Goal: Information Seeking & Learning: Learn about a topic

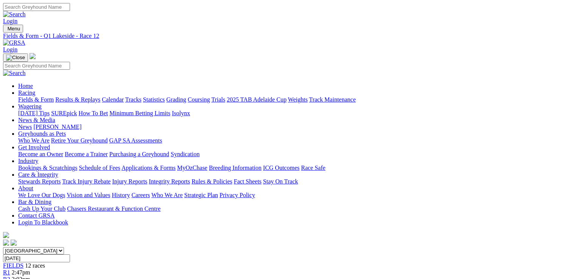
click at [41, 96] on link "Fields & Form" at bounding box center [36, 99] width 36 height 6
select select "QLD"
click at [51, 247] on select "[GEOGRAPHIC_DATA] [GEOGRAPHIC_DATA] [GEOGRAPHIC_DATA] [GEOGRAPHIC_DATA] [GEOGRA…" at bounding box center [33, 250] width 61 height 7
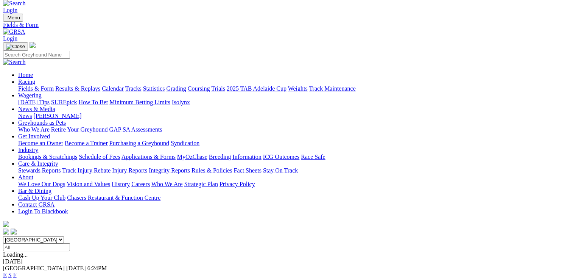
scroll to position [30, 0]
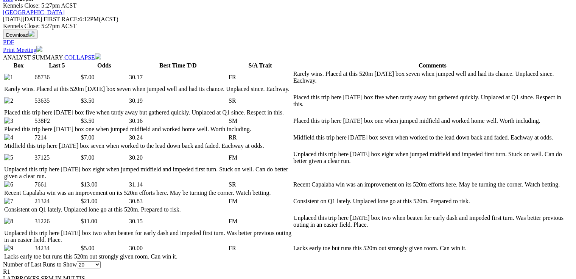
scroll to position [424, 0]
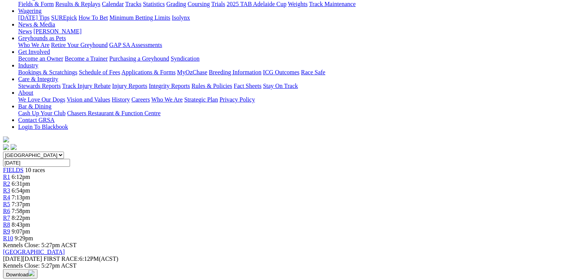
scroll to position [93, 0]
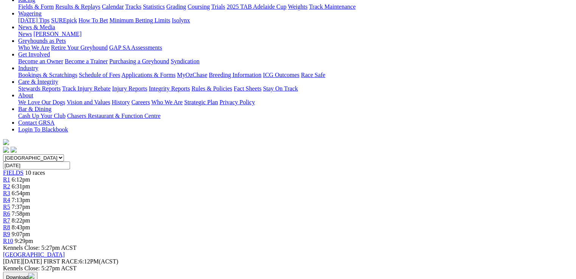
click at [168, 183] on div "R2 6:31pm" at bounding box center [288, 186] width 570 height 7
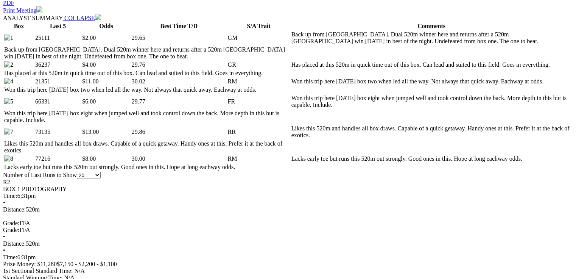
scroll to position [394, 0]
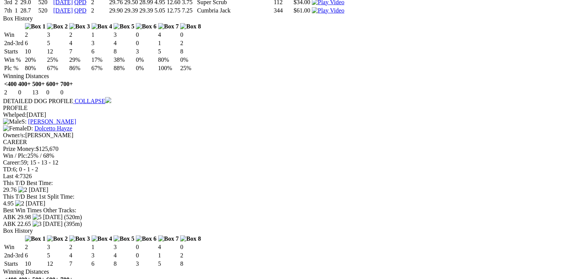
scroll to position [1484, 0]
